Goal: Check status: Check status

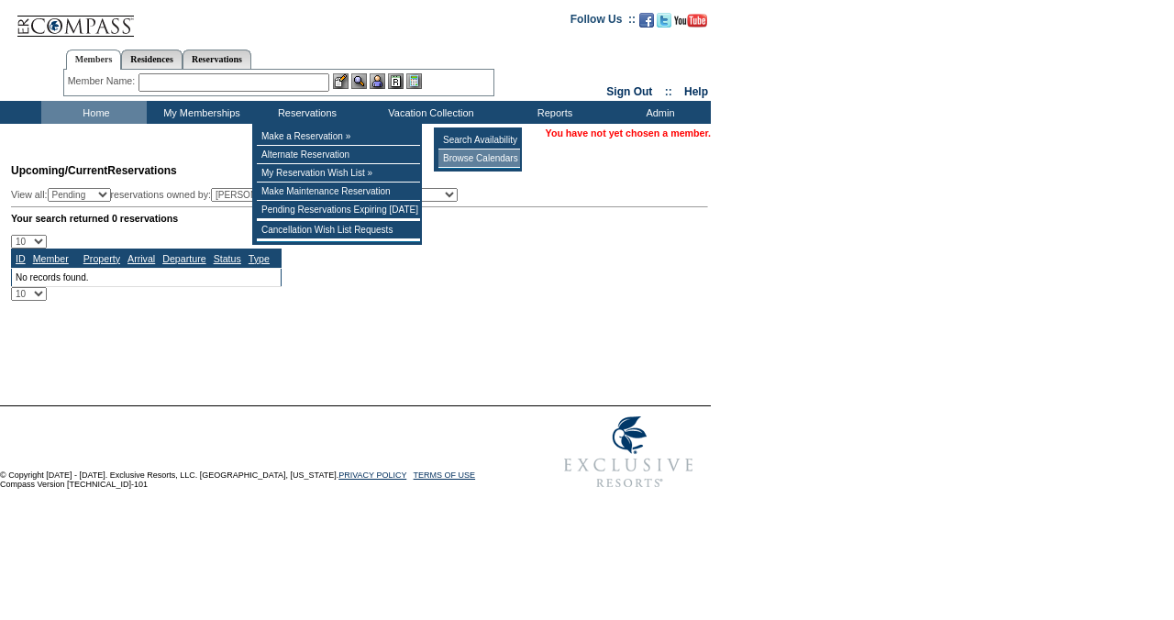
click at [484, 163] on td "Browse Calendars" at bounding box center [479, 159] width 82 height 18
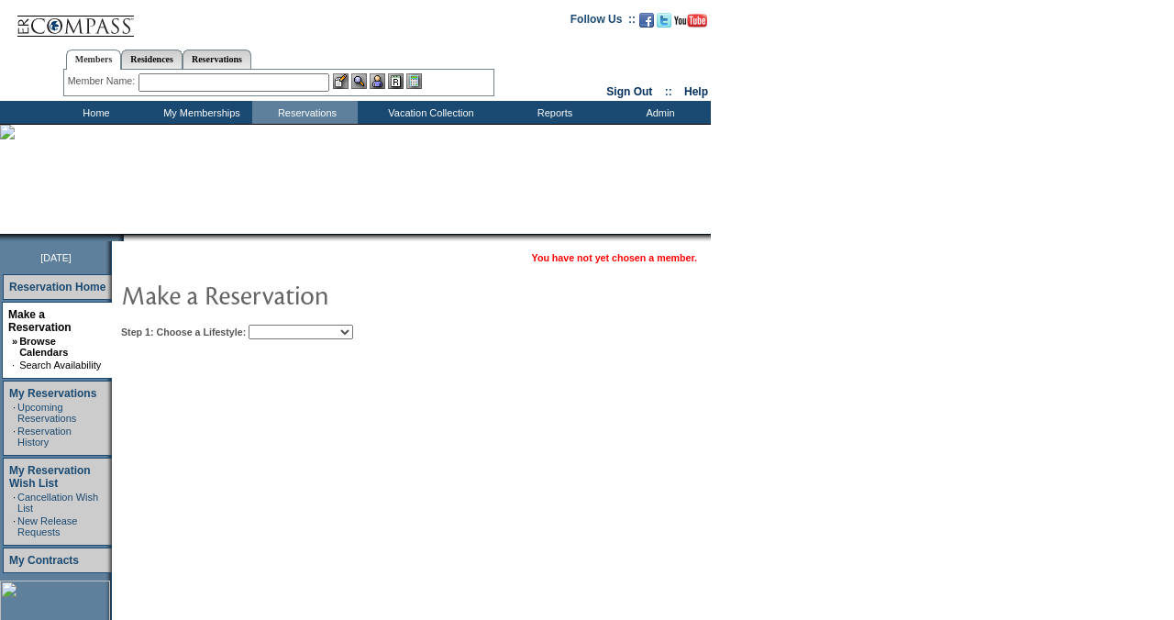
click at [353, 327] on select "Beach Leisure Metropolitan Mountain OIAL for Adventure OIAL for Couples OIAL fo…" at bounding box center [301, 332] width 105 height 15
select select "Mountain"
click at [280, 325] on select "Beach Leisure Metropolitan Mountain OIAL for Adventure OIAL for Couples OIAL fo…" at bounding box center [301, 332] width 105 height 15
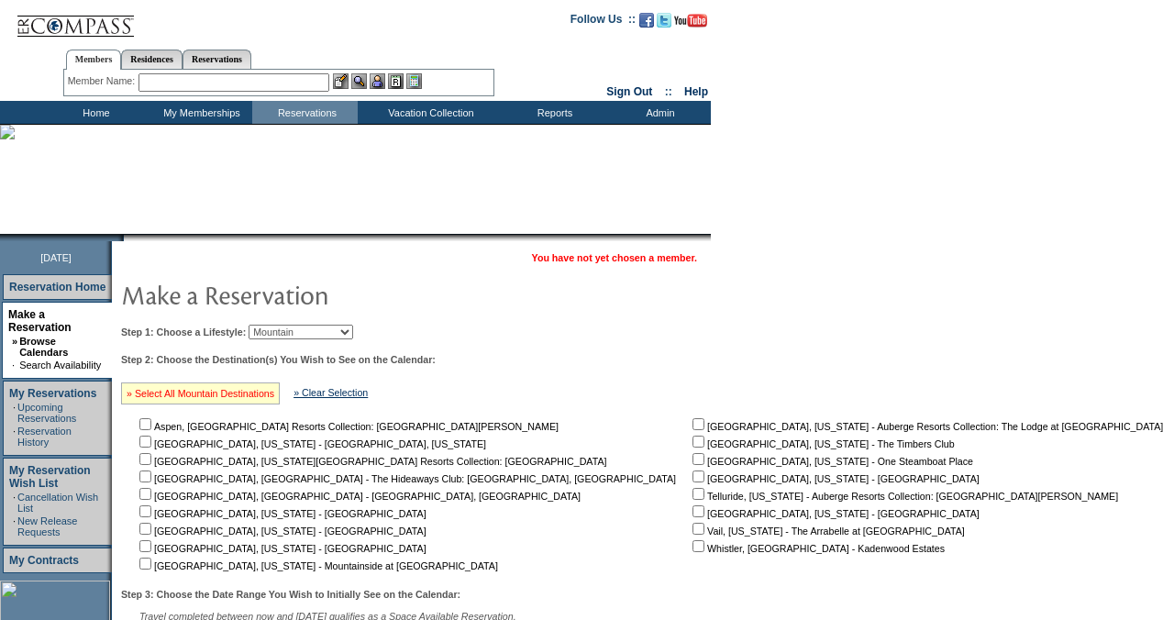
click at [274, 394] on link "» Select All Mountain Destinations" at bounding box center [201, 393] width 148 height 11
checkbox input "true"
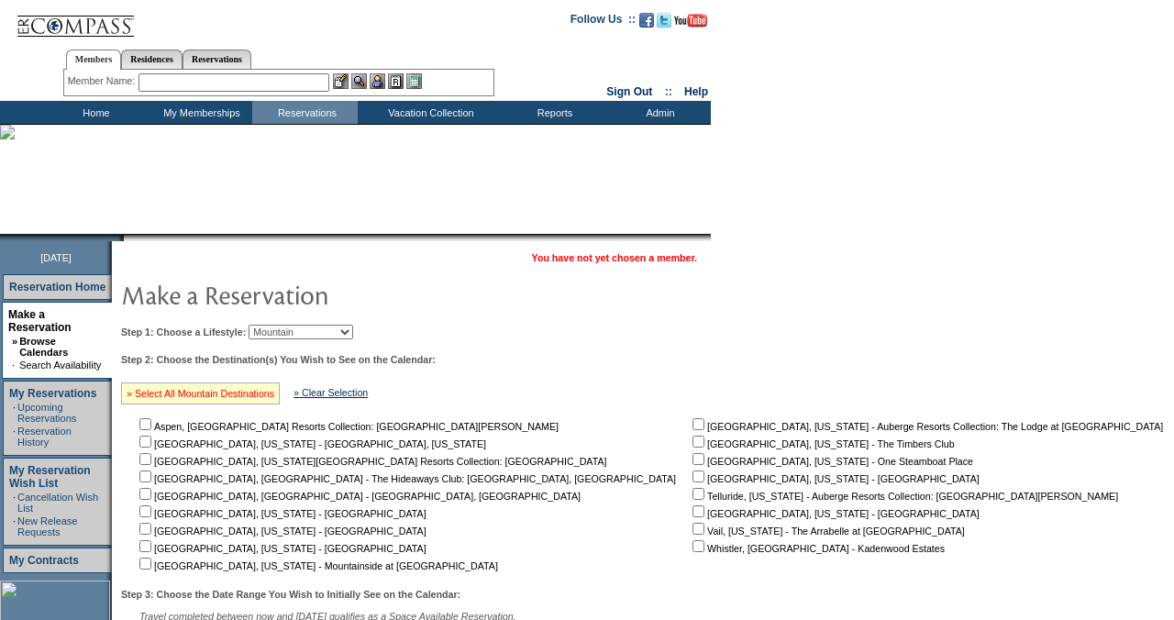
checkbox input "true"
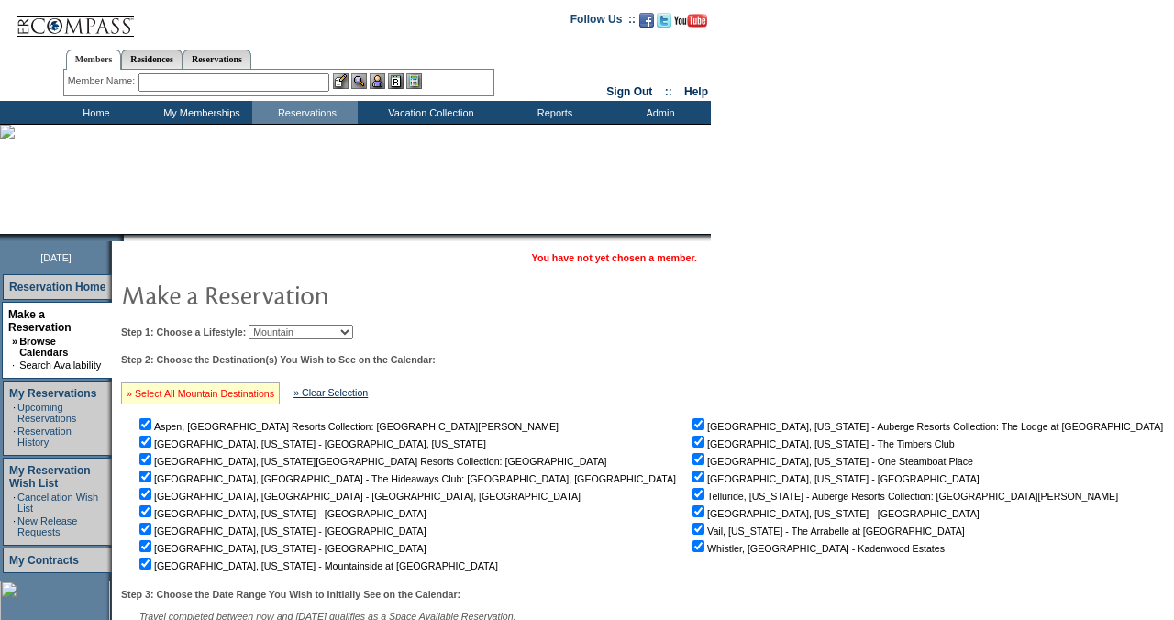
checkbox input "true"
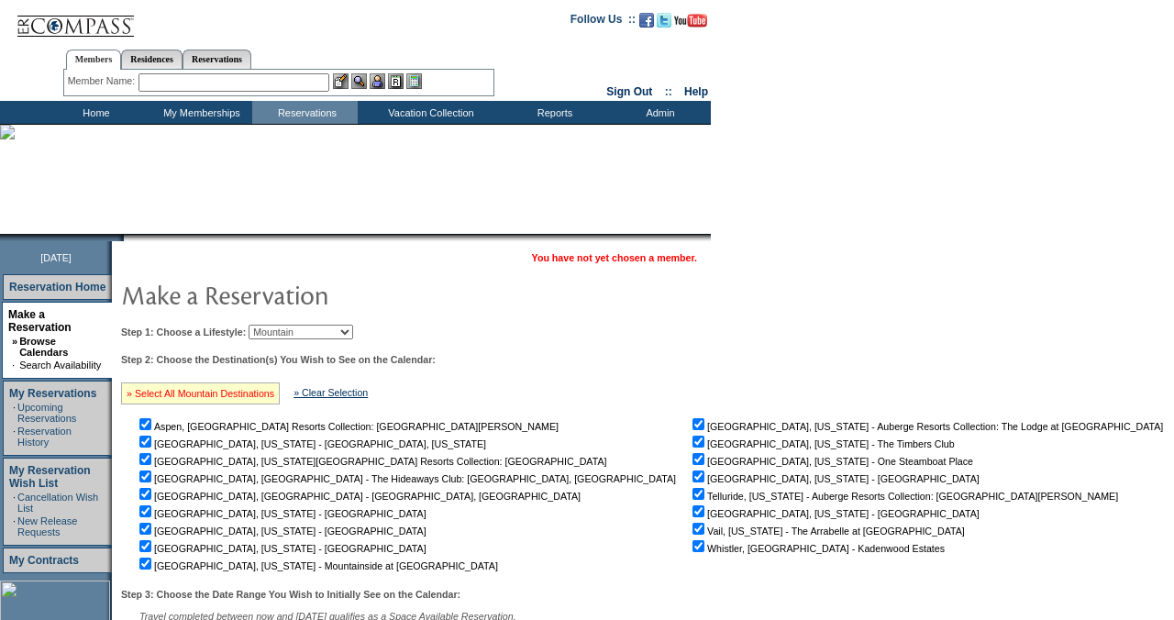
checkbox input "true"
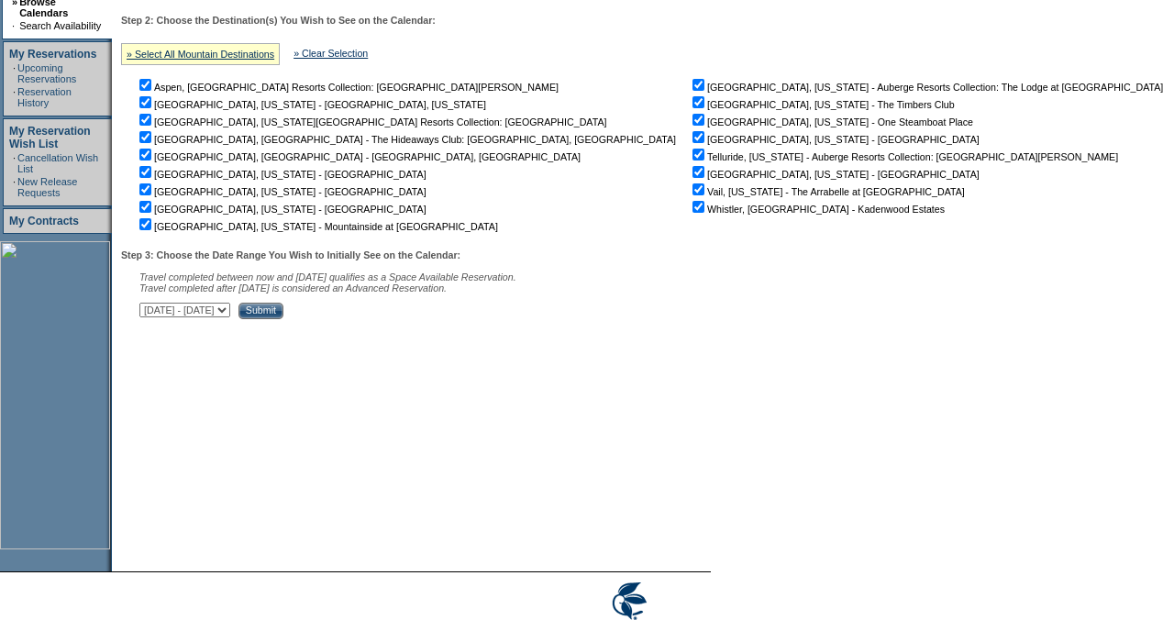
scroll to position [385, 0]
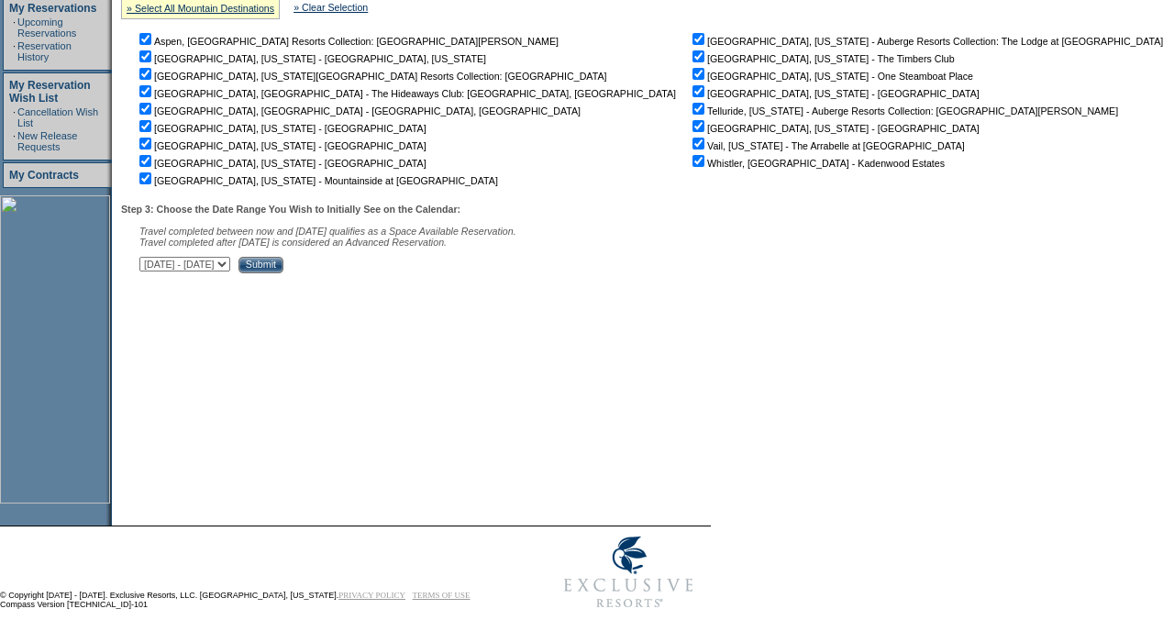
click at [283, 272] on input "Submit" at bounding box center [261, 265] width 45 height 17
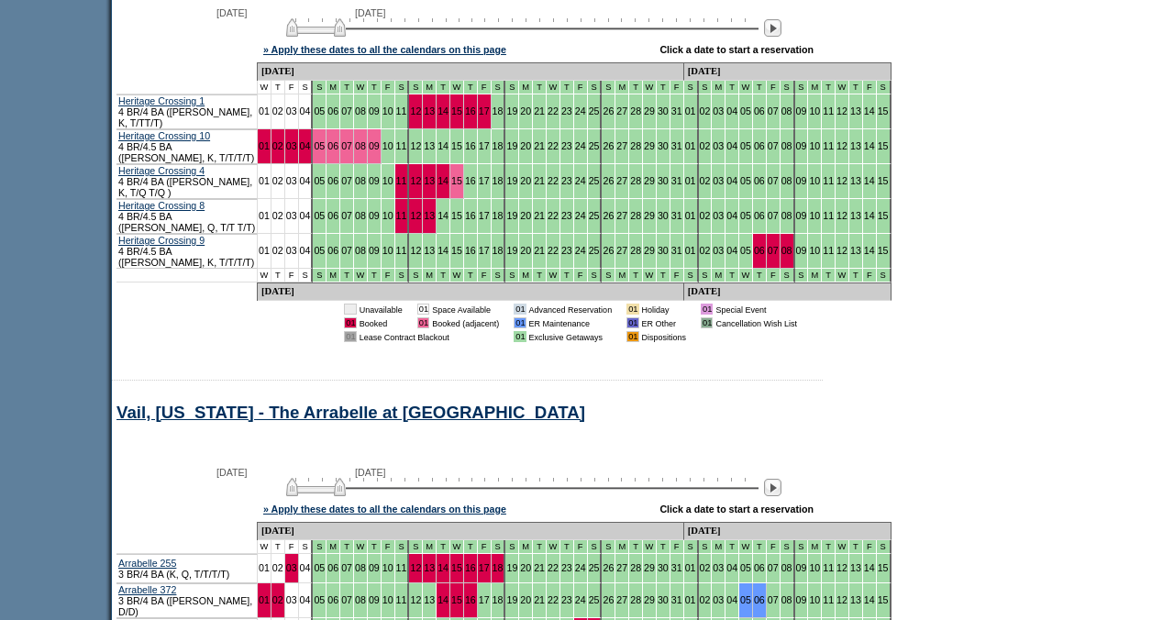
scroll to position [7240, 0]
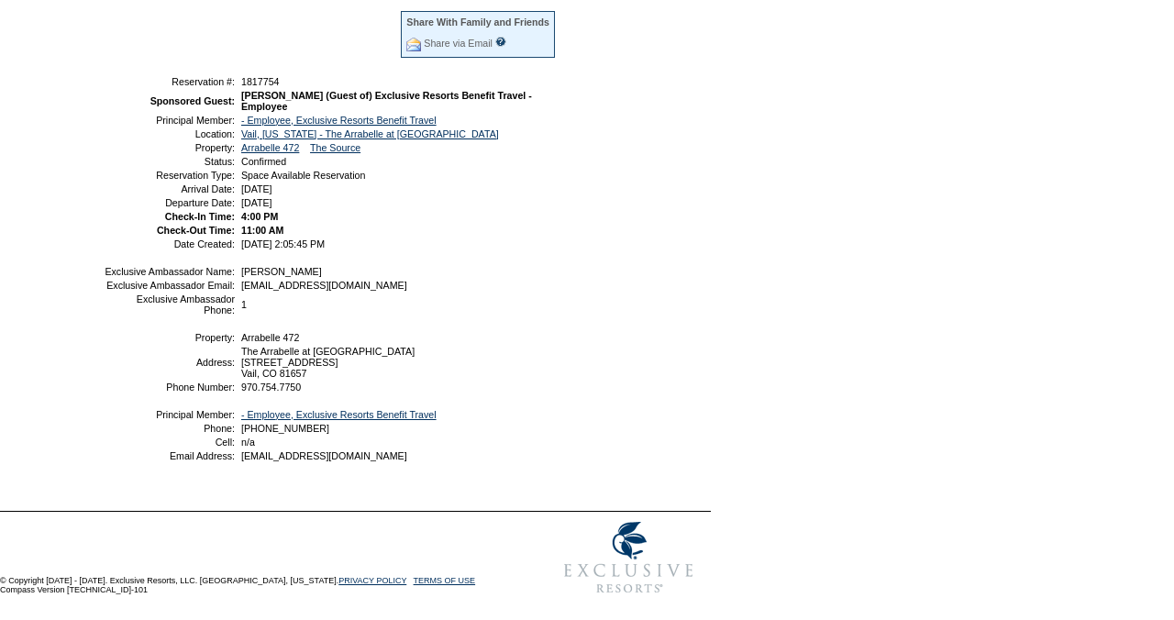
scroll to position [355, 0]
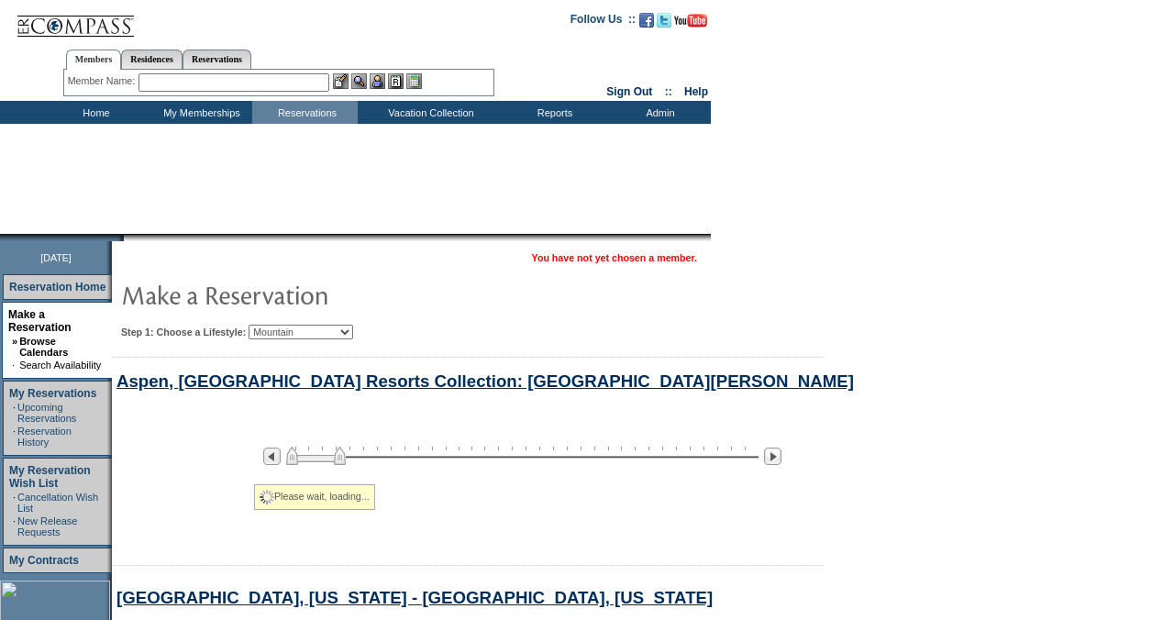
scroll to position [3665, 0]
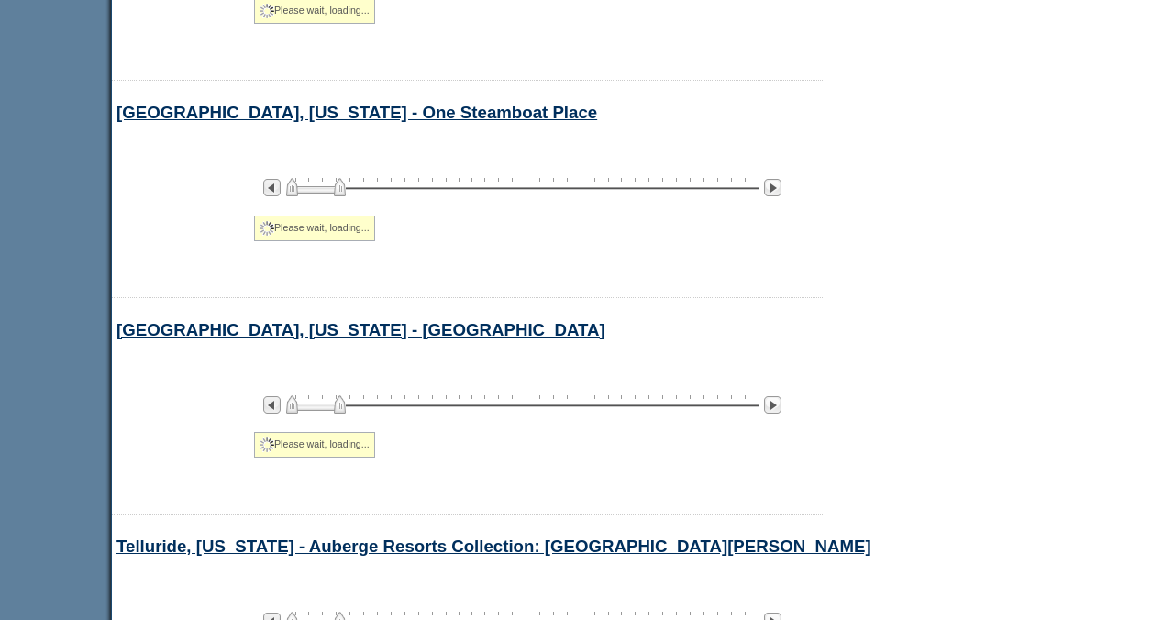
select select "Mountain"
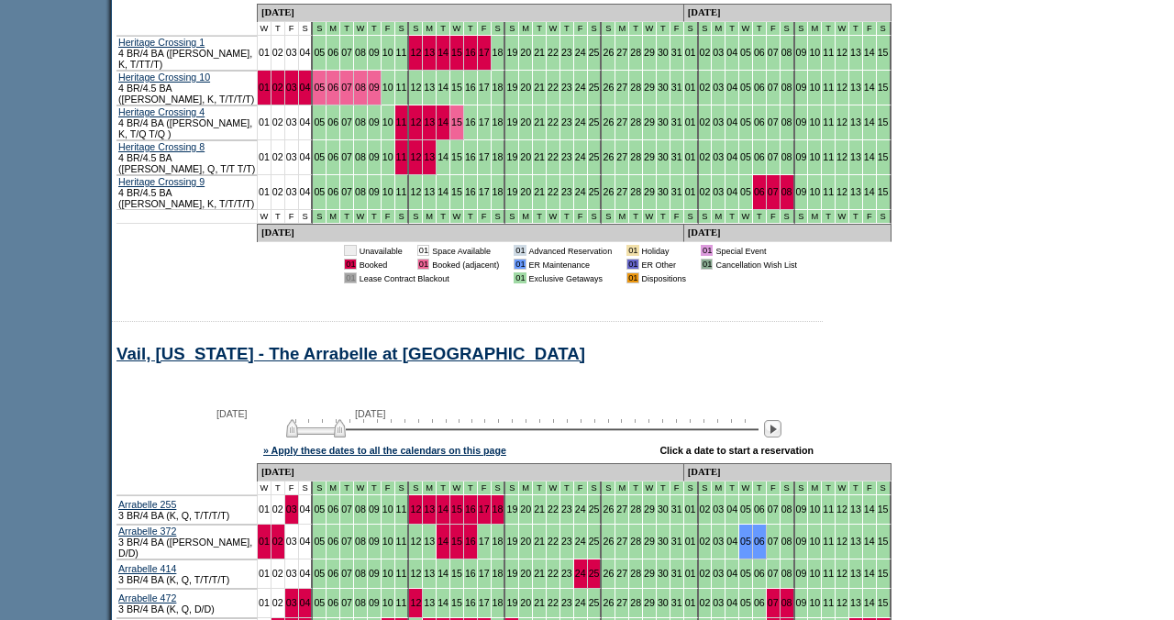
scroll to position [7302, 0]
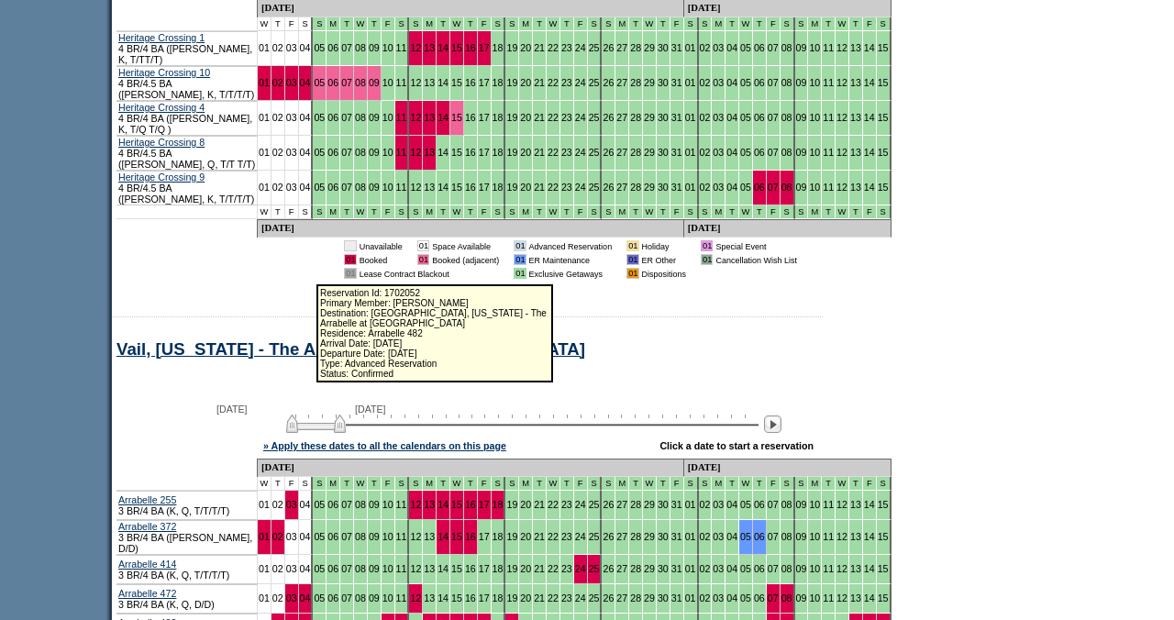
click at [309, 619] on link "04" at bounding box center [305, 627] width 11 height 11
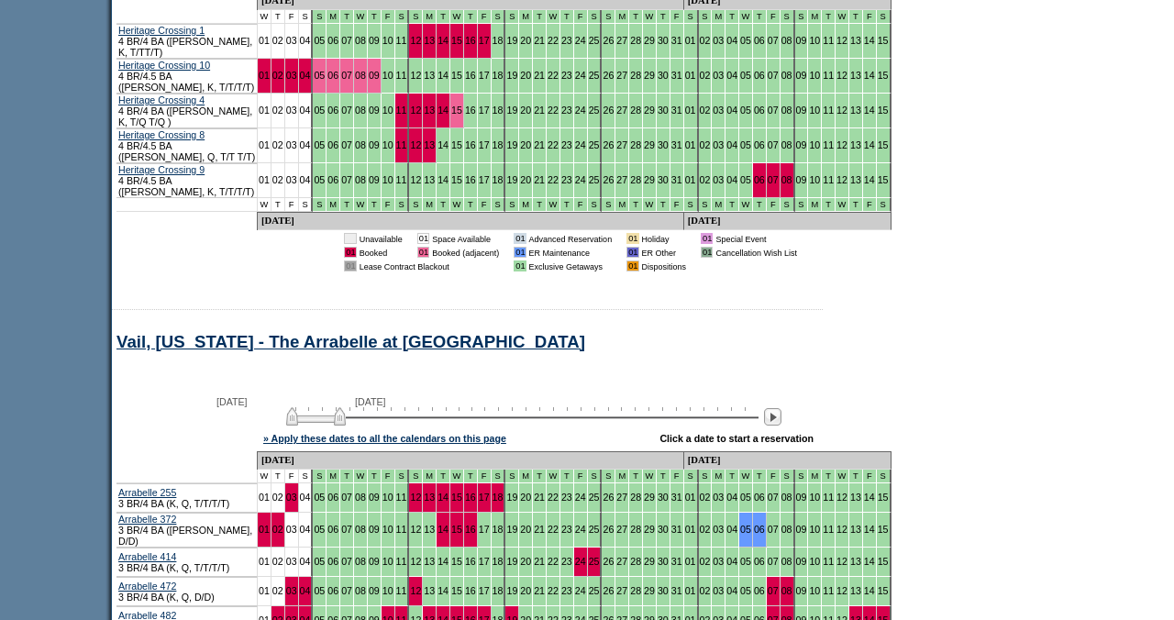
scroll to position [7315, 0]
